Goal: Navigation & Orientation: Find specific page/section

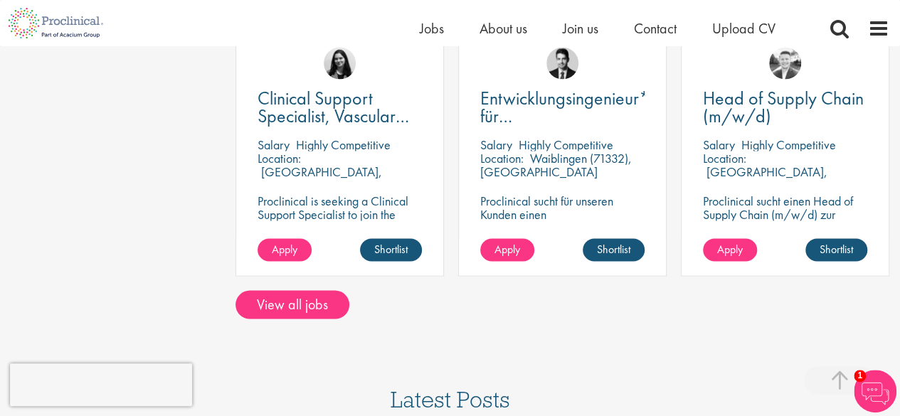
scroll to position [1352, 0]
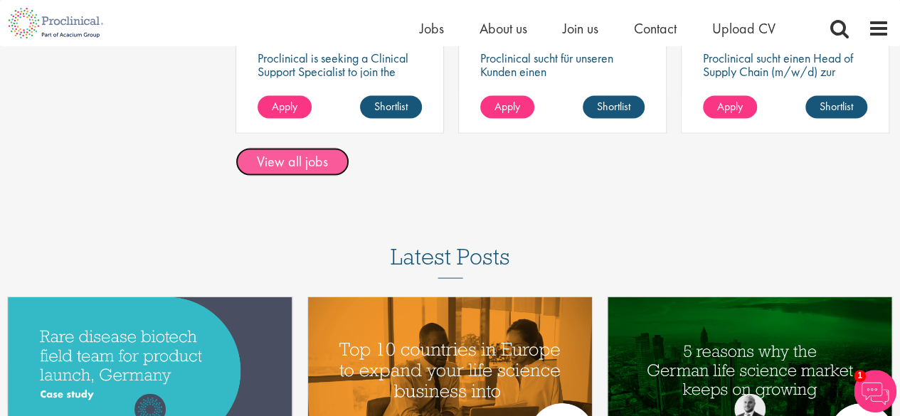
click at [306, 148] on link "View all jobs" at bounding box center [293, 162] width 114 height 28
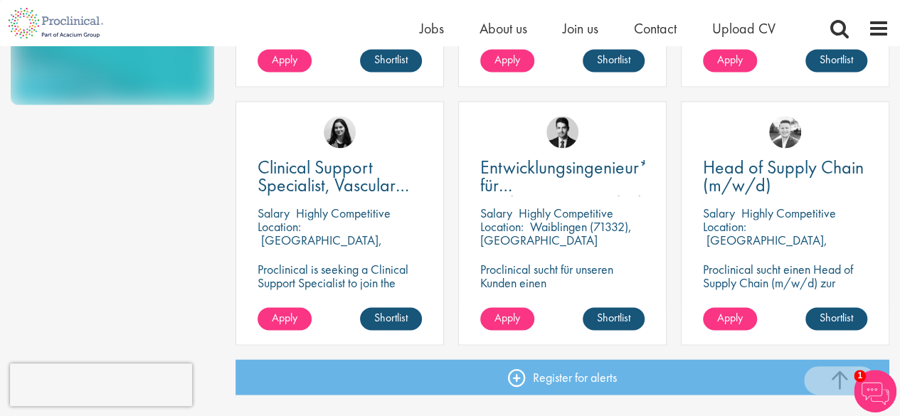
scroll to position [1208, 0]
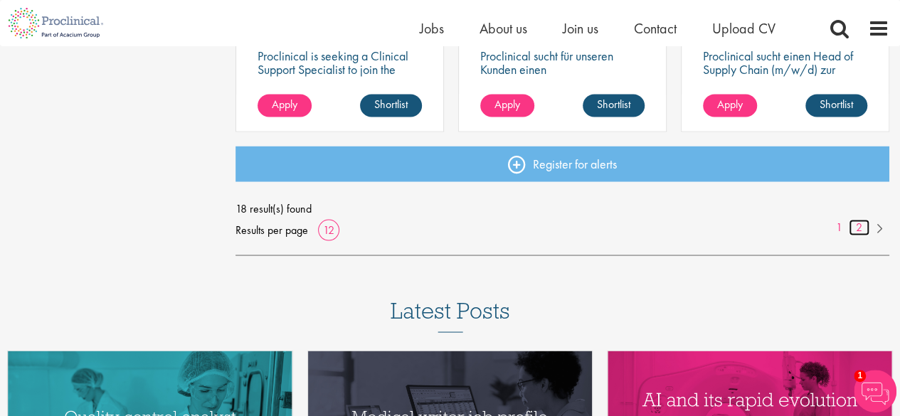
click at [863, 227] on link "2" at bounding box center [859, 227] width 21 height 16
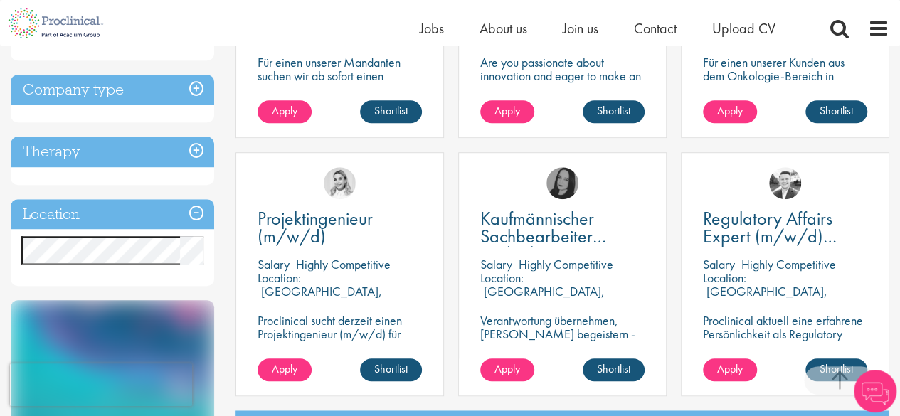
scroll to position [498, 0]
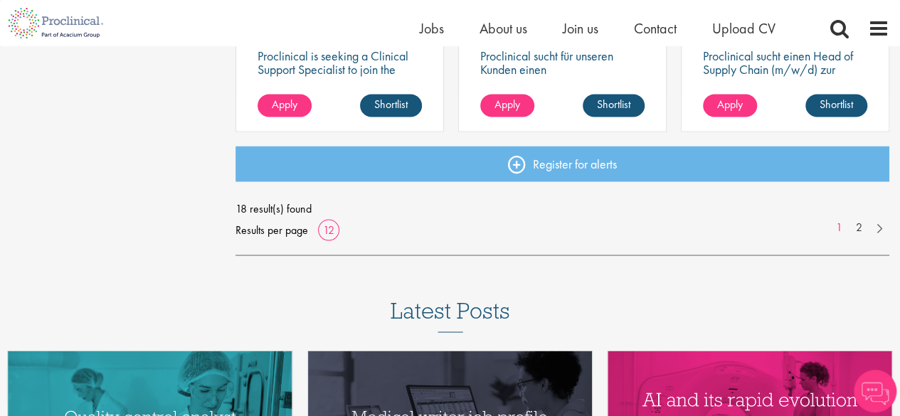
scroll to position [1208, 0]
